Goal: Navigation & Orientation: Find specific page/section

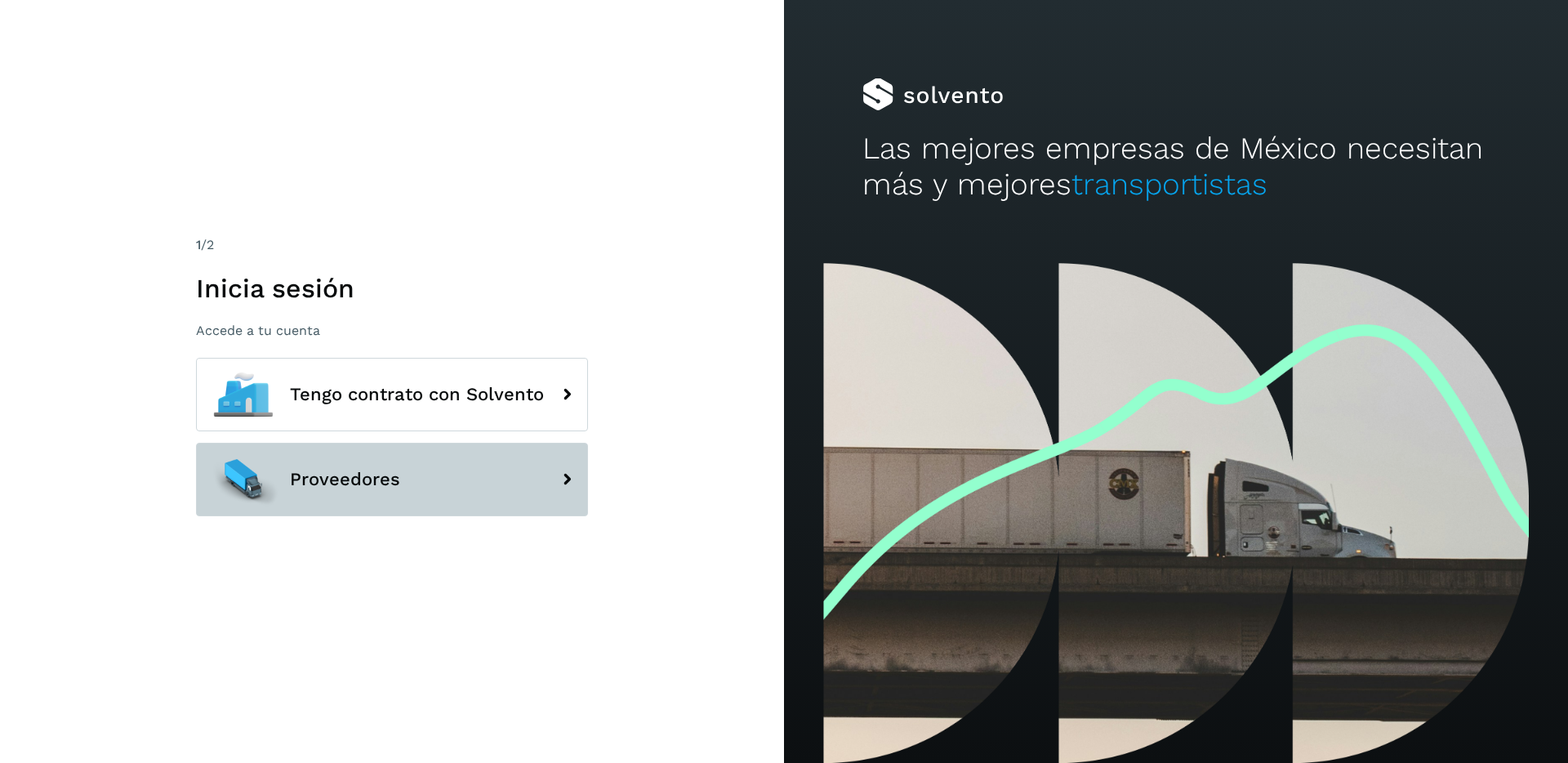
click at [402, 496] on button "Proveedores" at bounding box center [391, 480] width 392 height 74
